Goal: Task Accomplishment & Management: Use online tool/utility

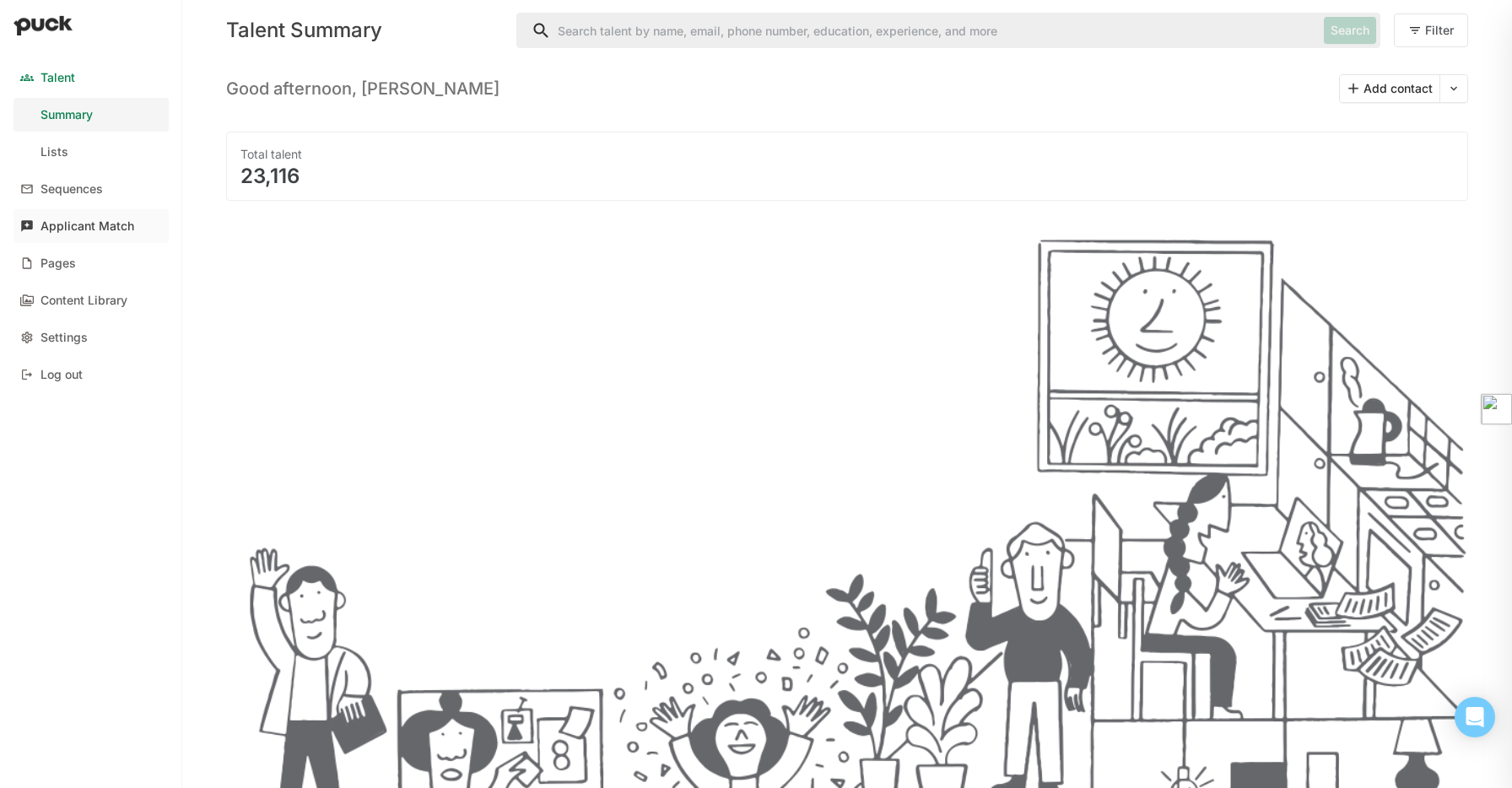
click at [112, 230] on div "Applicant Match" at bounding box center [87, 227] width 94 height 15
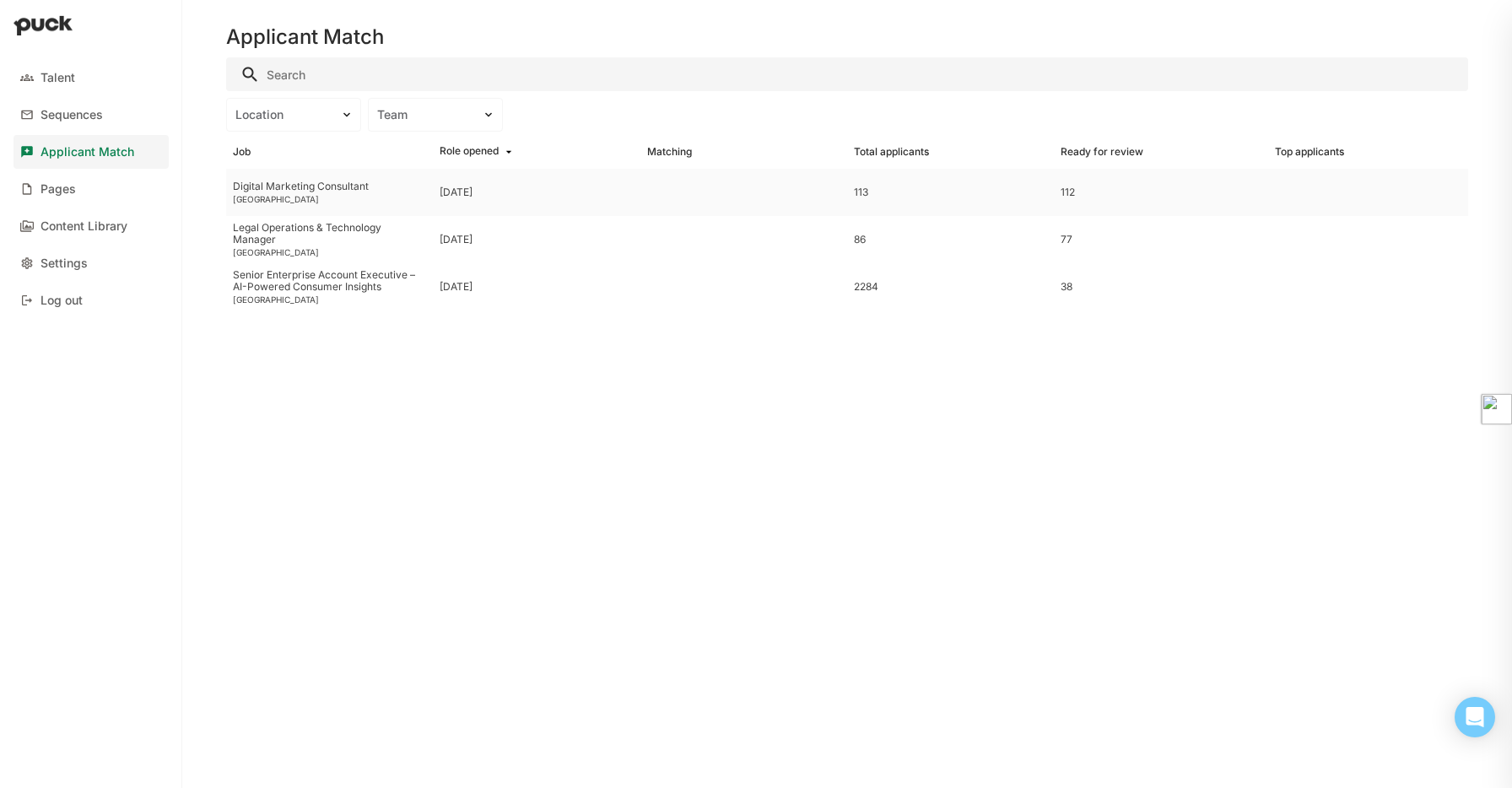
click at [362, 195] on div "[GEOGRAPHIC_DATA]" at bounding box center [330, 198] width 193 height 10
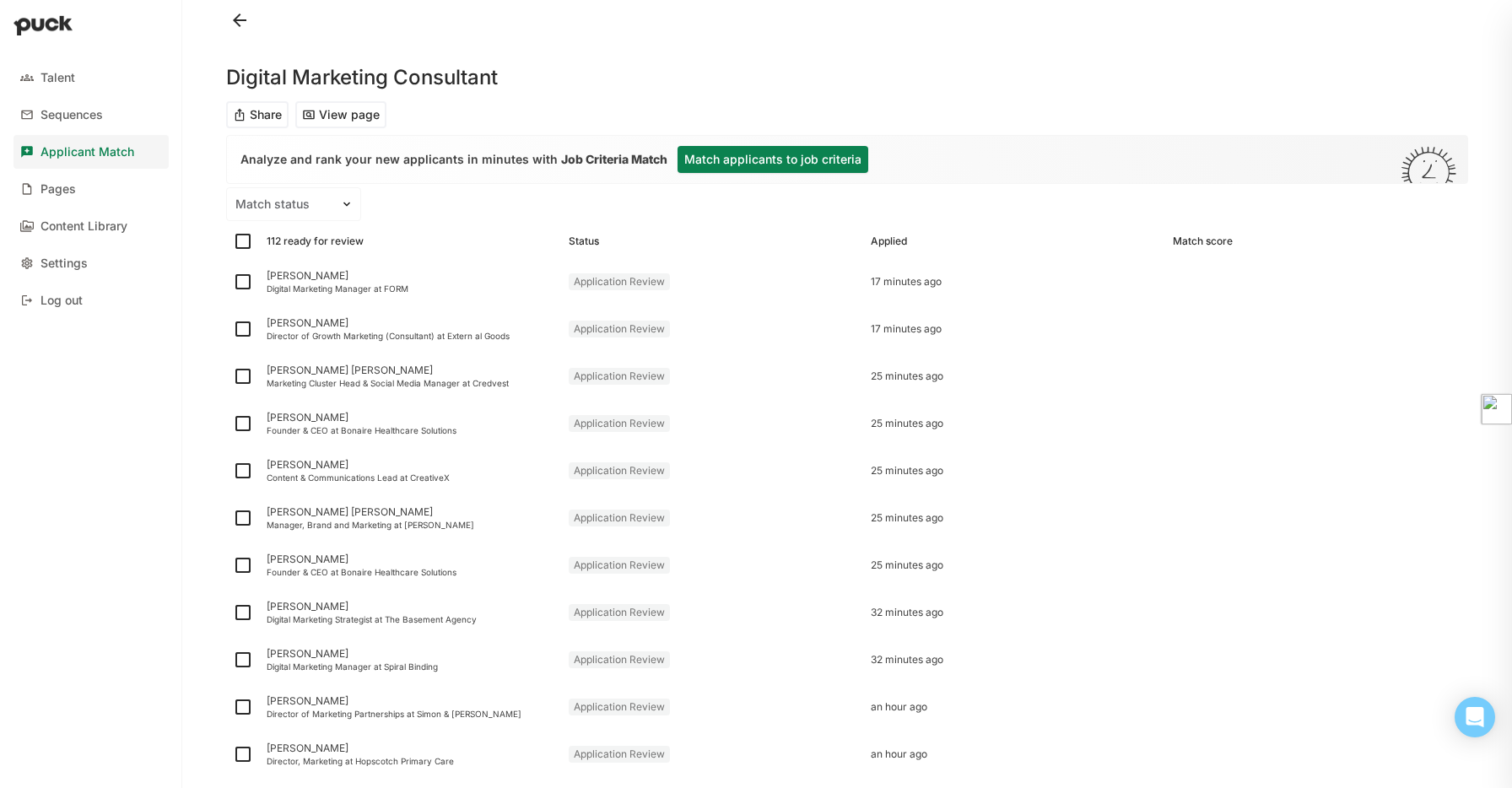
click at [743, 153] on button "Match applicants to job criteria" at bounding box center [773, 159] width 191 height 27
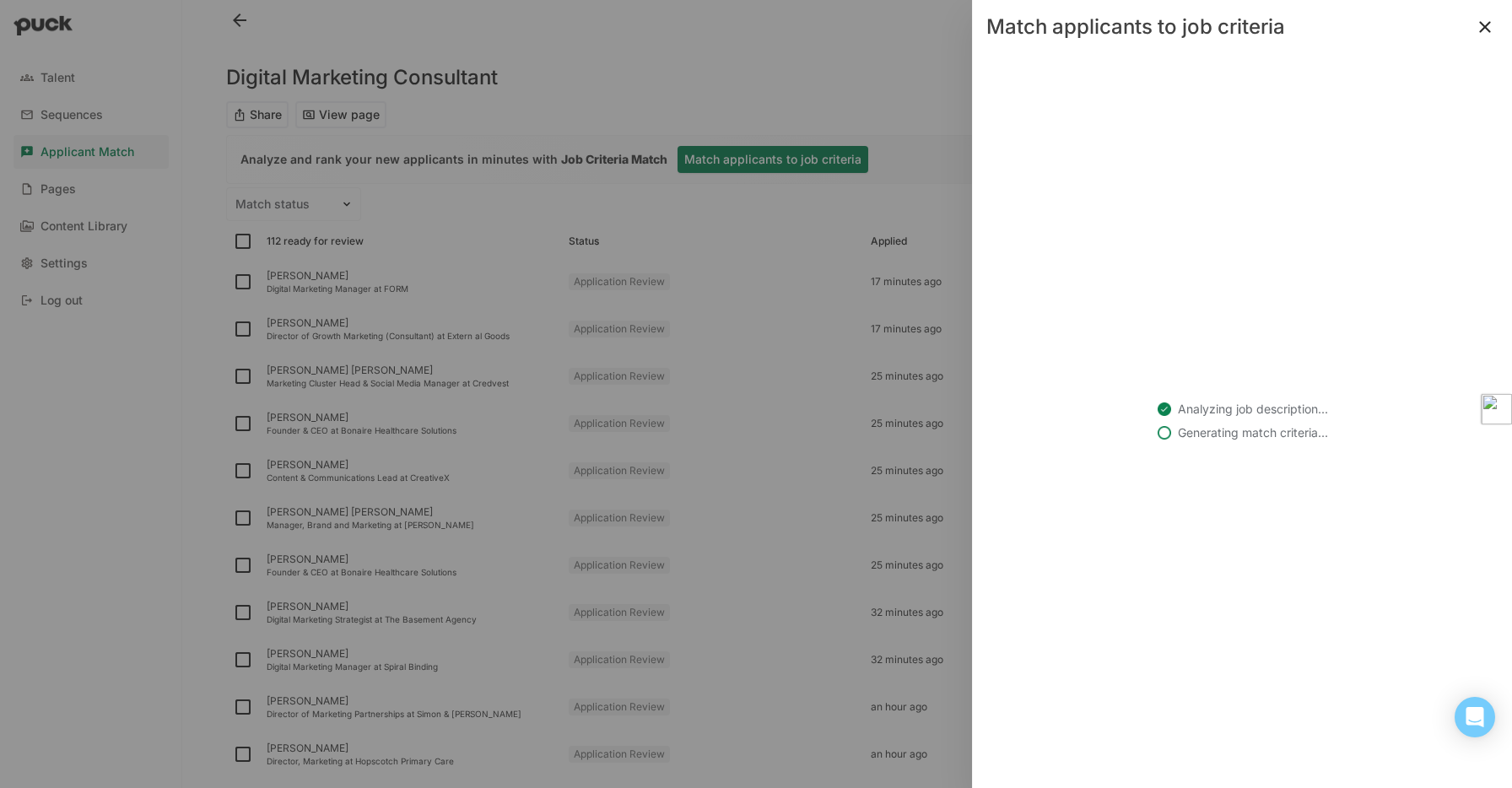
click at [794, 152] on div at bounding box center [756, 394] width 1512 height 788
click at [1190, 432] on div "Generating match criteria..." at bounding box center [1254, 433] width 151 height 17
click at [1485, 26] on button at bounding box center [1484, 27] width 27 height 27
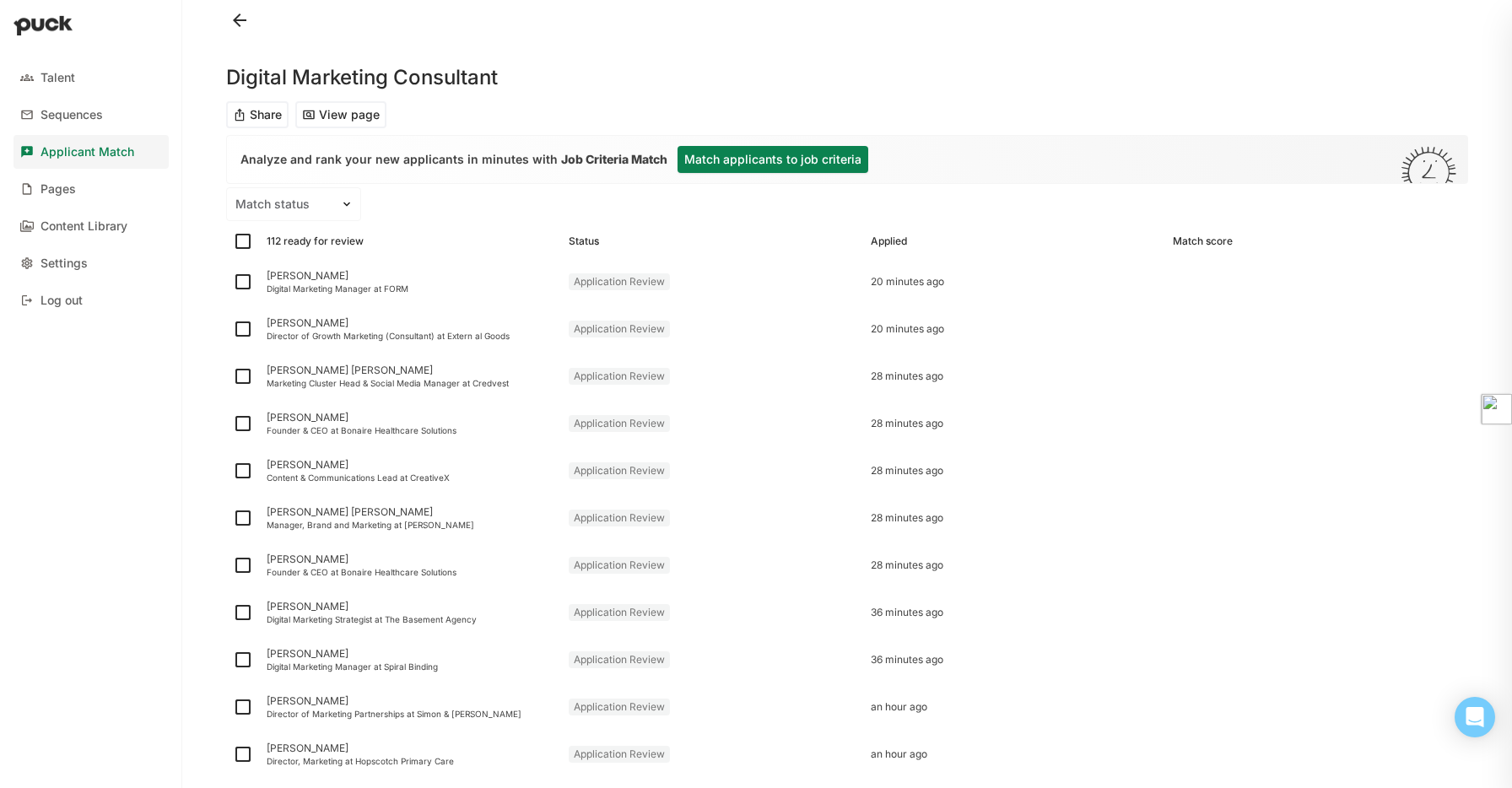
click at [826, 158] on button "Match applicants to job criteria" at bounding box center [773, 159] width 191 height 27
